Goal: Communication & Community: Participate in discussion

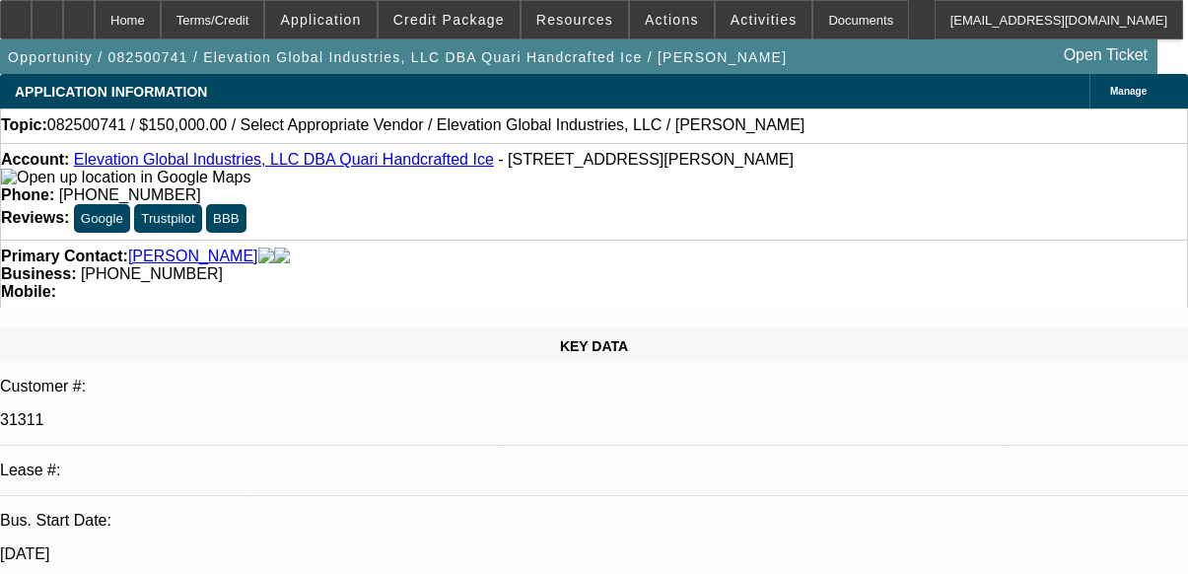
select select "0"
select select "6"
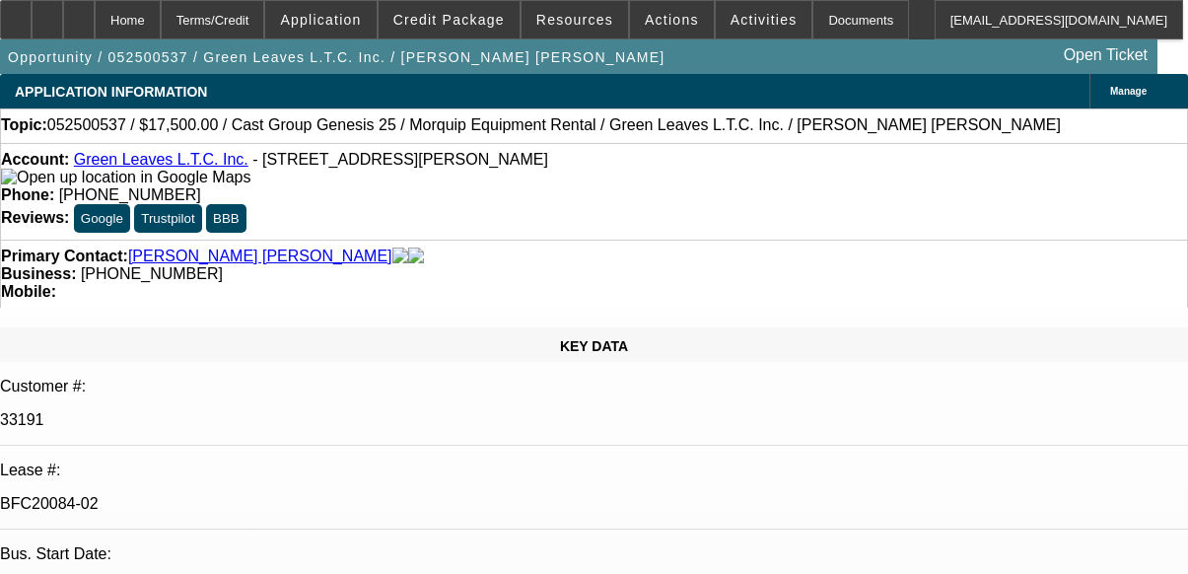
select select "0"
select select "2"
select select "0"
select select "2"
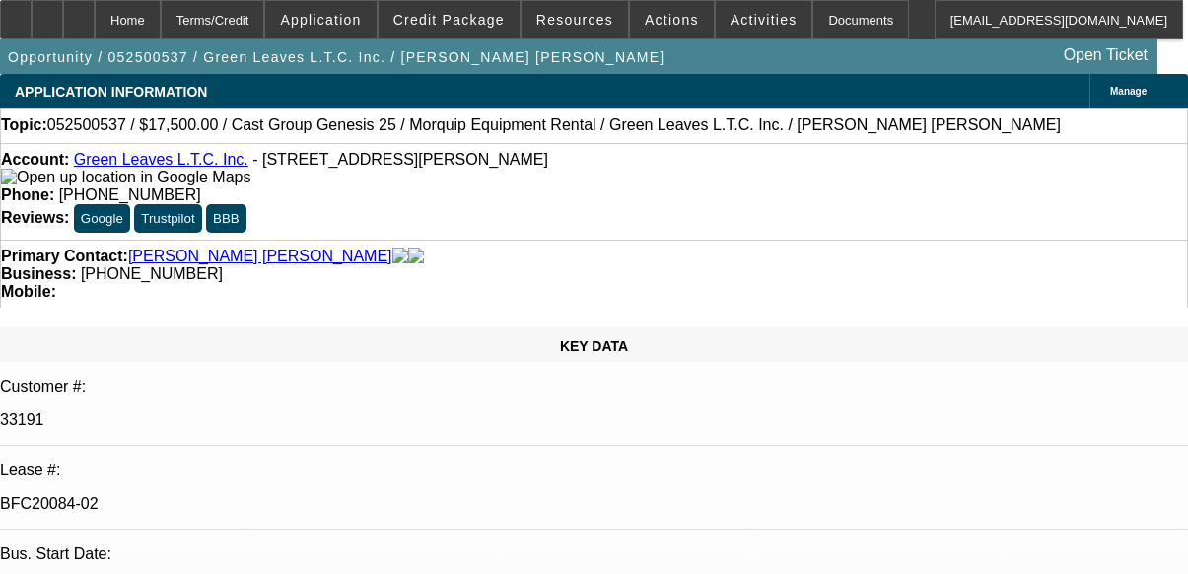
select select "0"
select select "2"
select select "0"
select select "2"
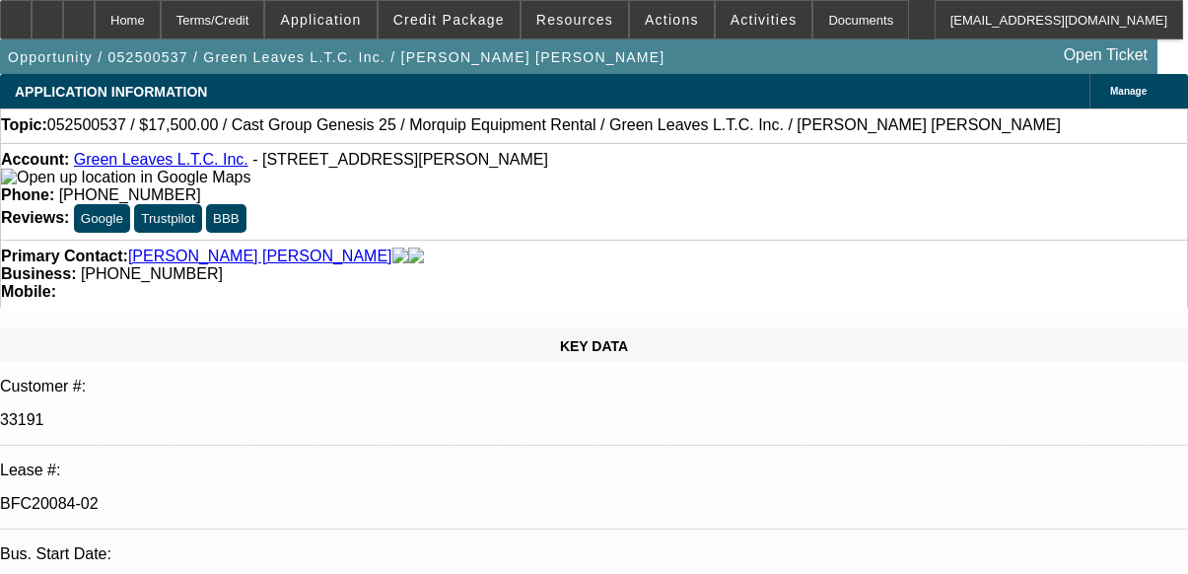
select select "0"
select select "1"
select select "2"
select select "6"
select select "1"
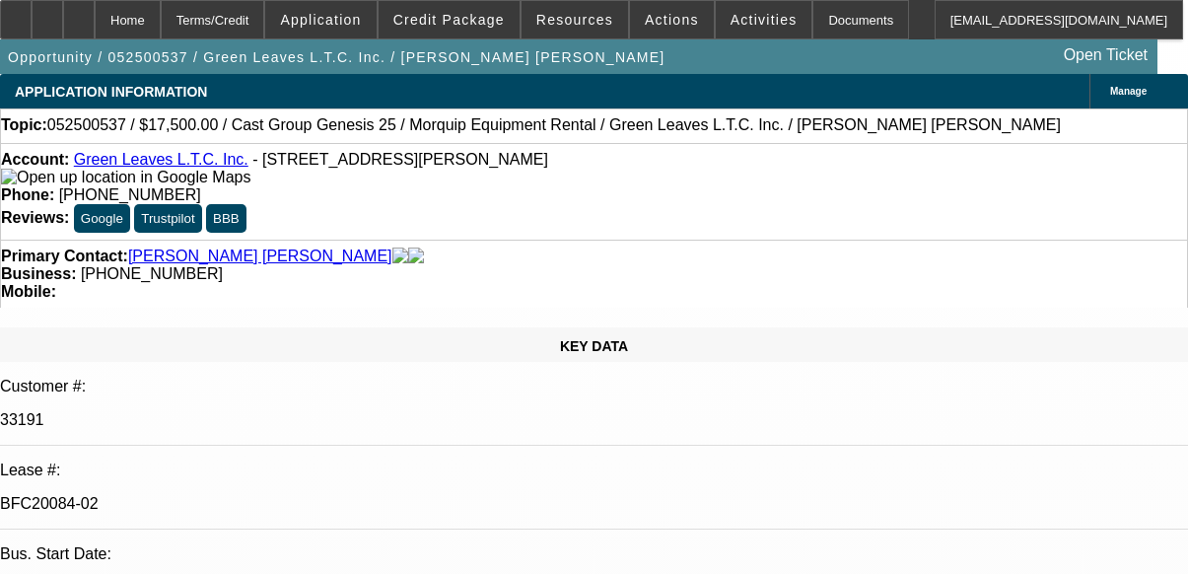
select select "2"
select select "6"
select select "1"
select select "2"
select select "6"
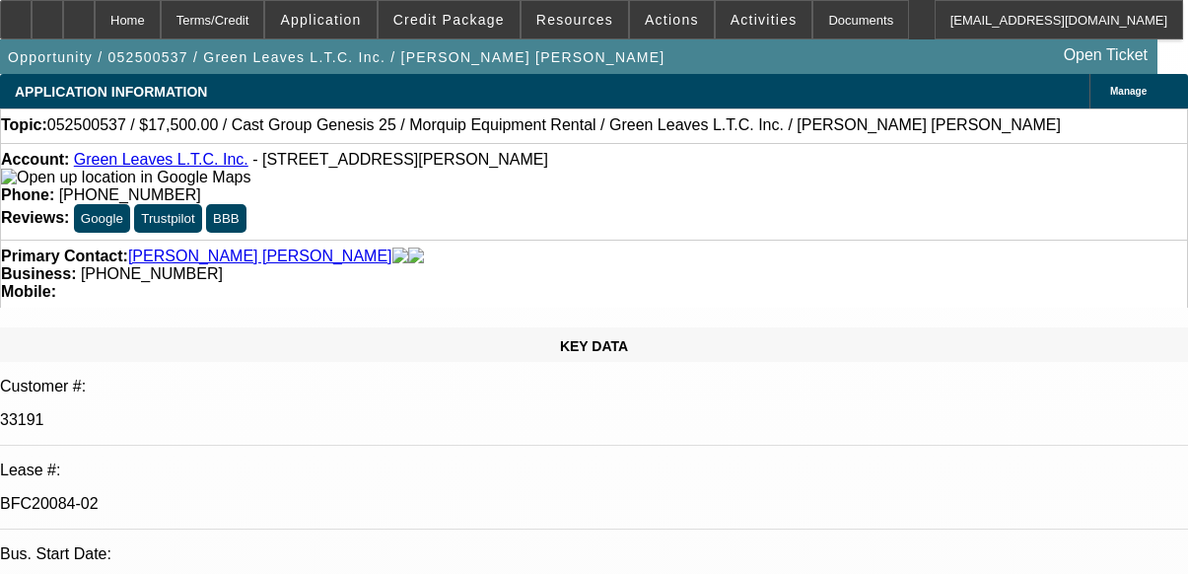
select select "1"
select select "2"
select select "6"
